Goal: Task Accomplishment & Management: Manage account settings

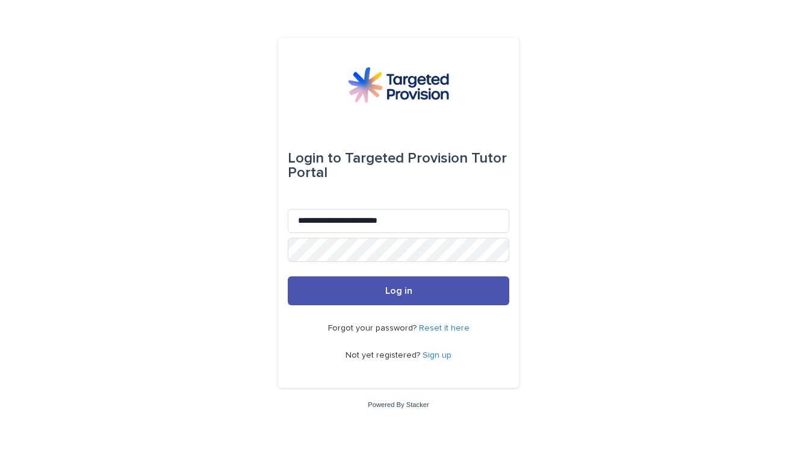
type input "**********"
click at [398, 291] on button "Log in" at bounding box center [398, 290] width 221 height 29
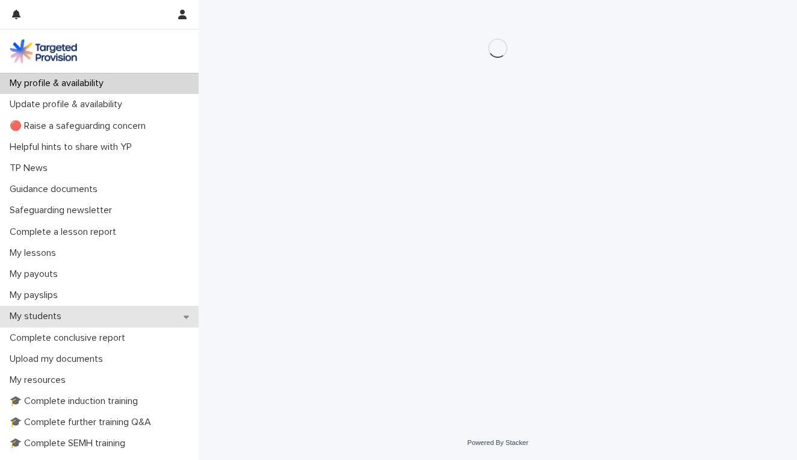
click at [45, 309] on div "My students" at bounding box center [99, 316] width 199 height 21
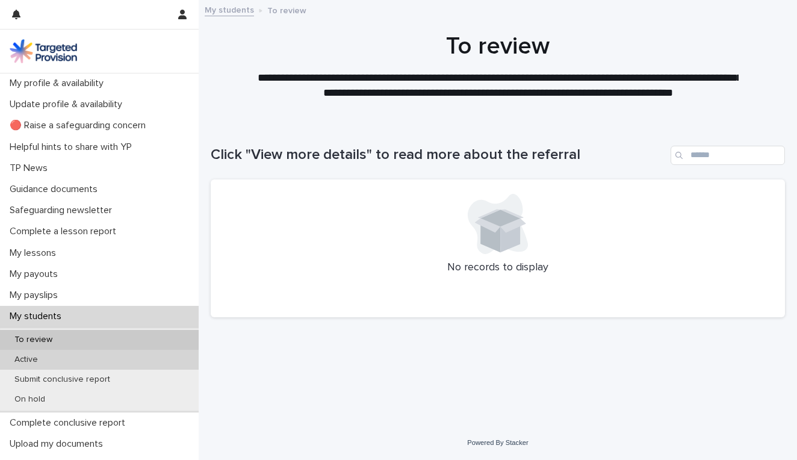
click at [42, 358] on p "Active" at bounding box center [26, 360] width 43 height 10
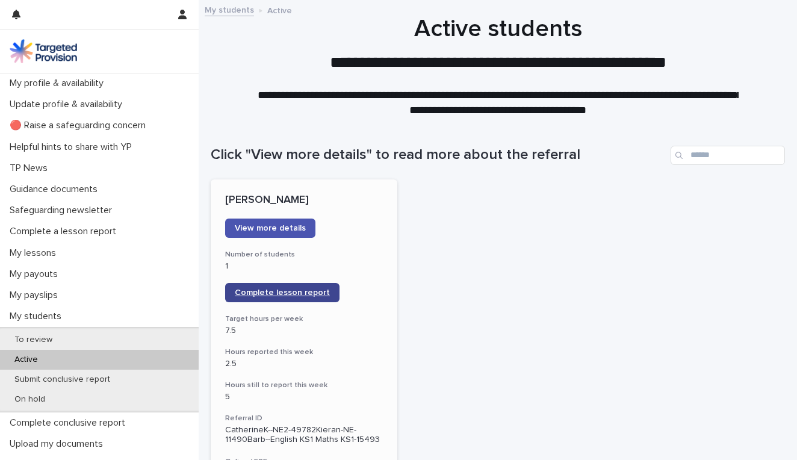
click at [277, 294] on span "Complete lesson report" at bounding box center [282, 292] width 95 height 8
click at [177, 21] on button "button" at bounding box center [182, 14] width 23 height 29
click at [138, 43] on p "Log Out" at bounding box center [148, 51] width 76 height 20
